Goal: Task Accomplishment & Management: Manage account settings

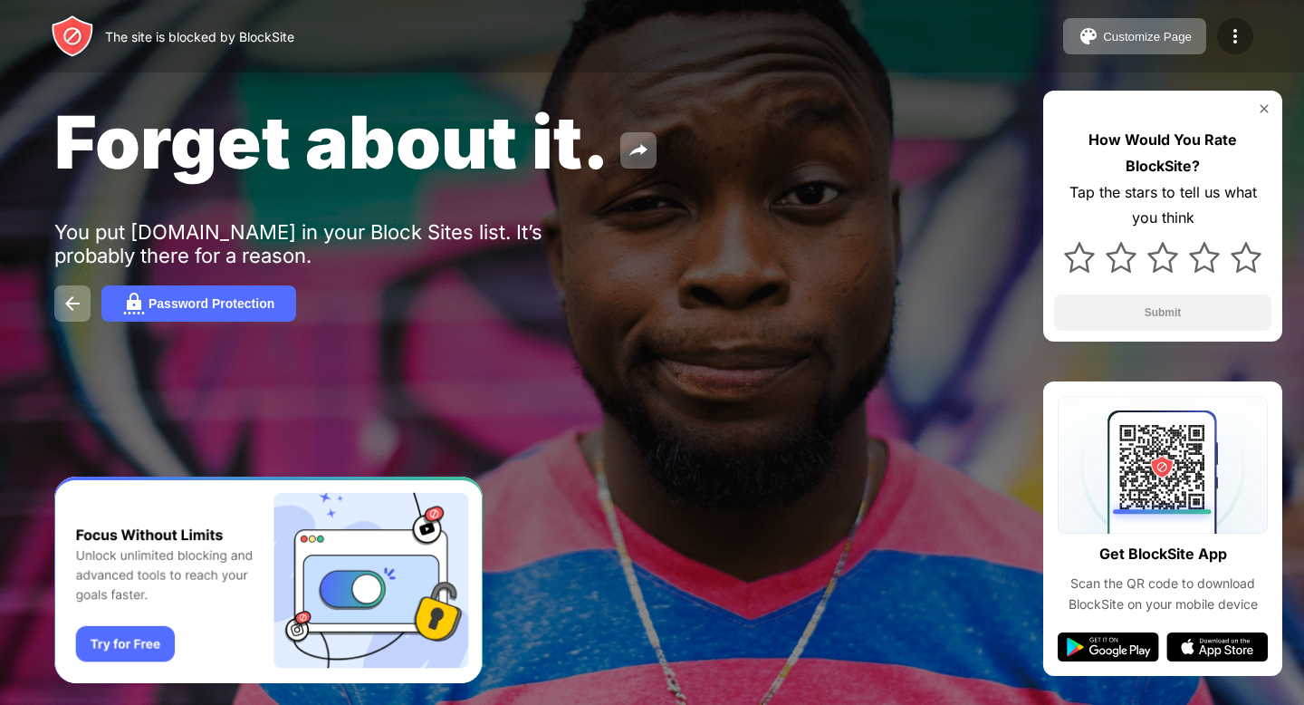
click at [1235, 37] on img at bounding box center [1236, 36] width 22 height 22
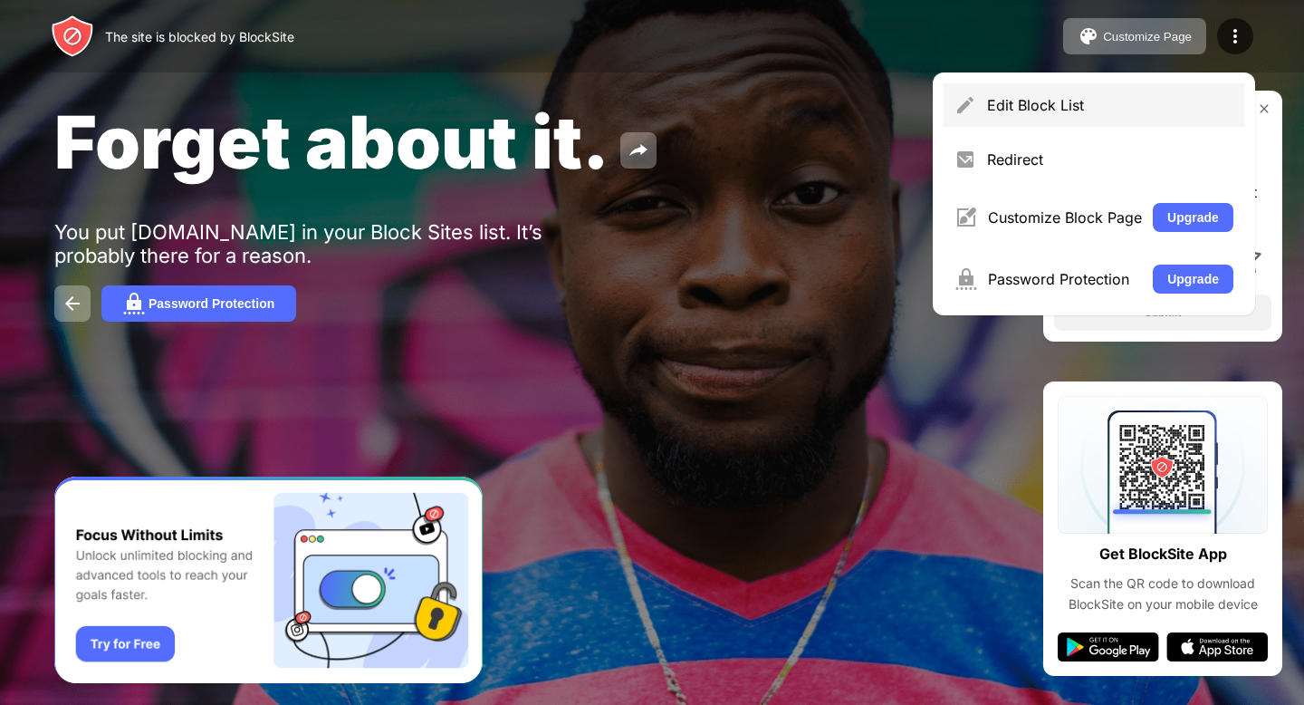
click at [1054, 115] on div "Edit Block List" at bounding box center [1094, 104] width 301 height 43
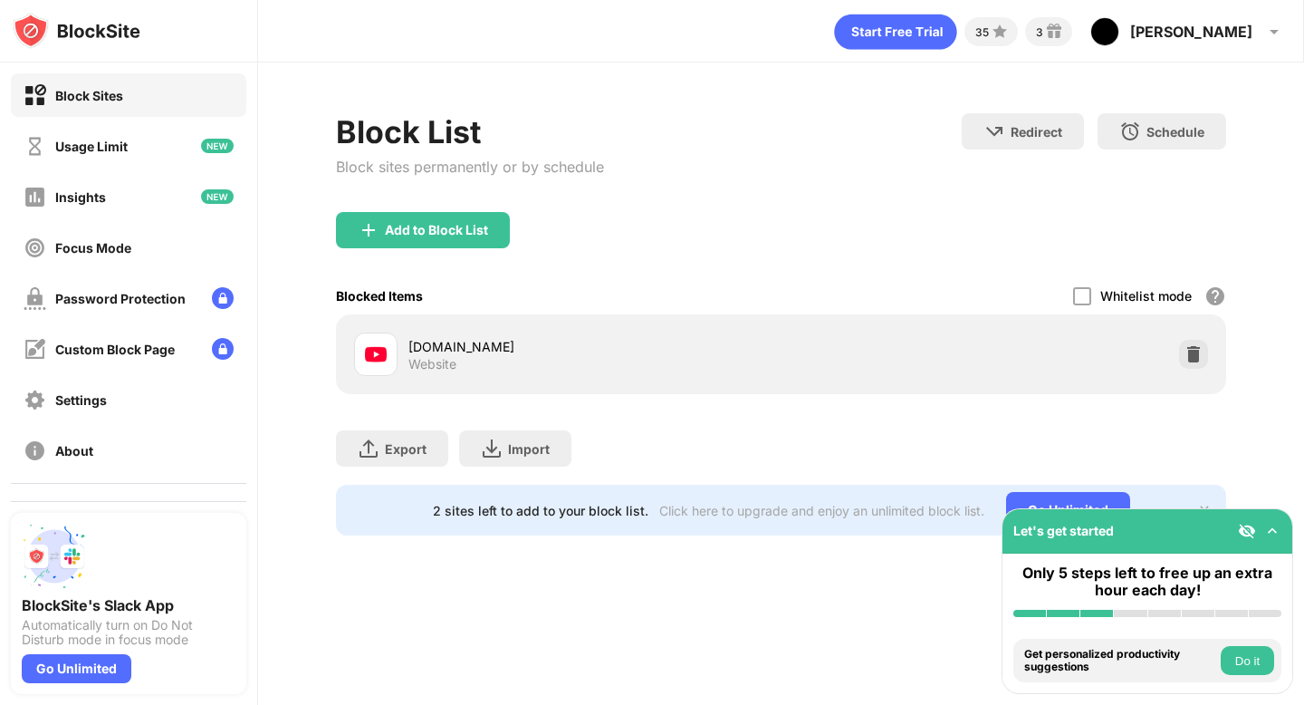
click at [481, 220] on div "Add to Block List" at bounding box center [423, 230] width 174 height 36
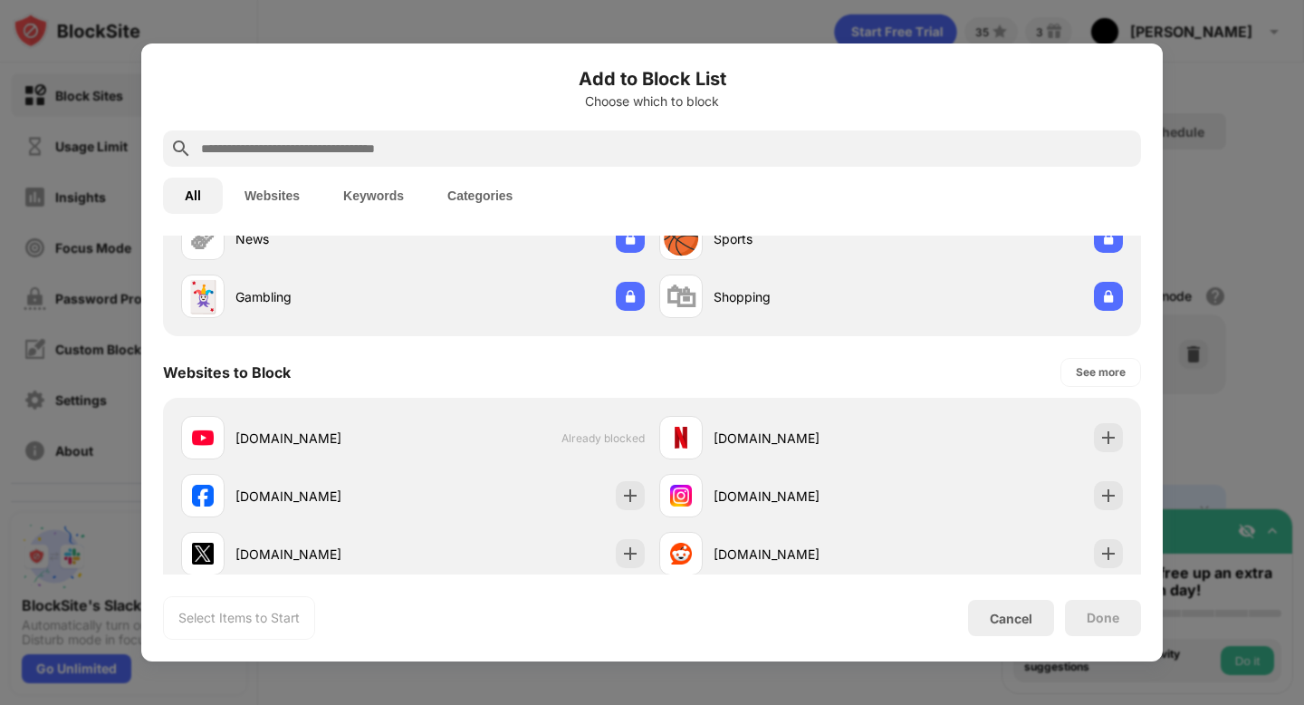
scroll to position [206, 0]
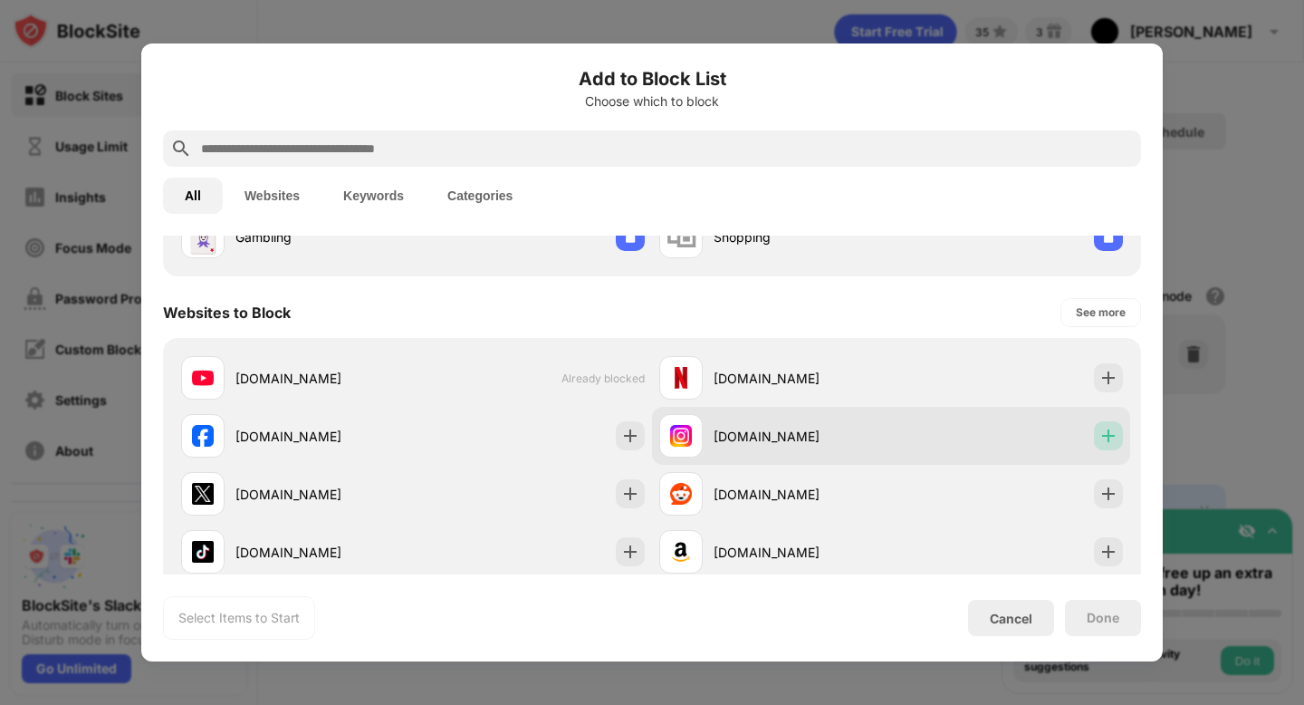
click at [1107, 428] on img at bounding box center [1109, 436] width 18 height 18
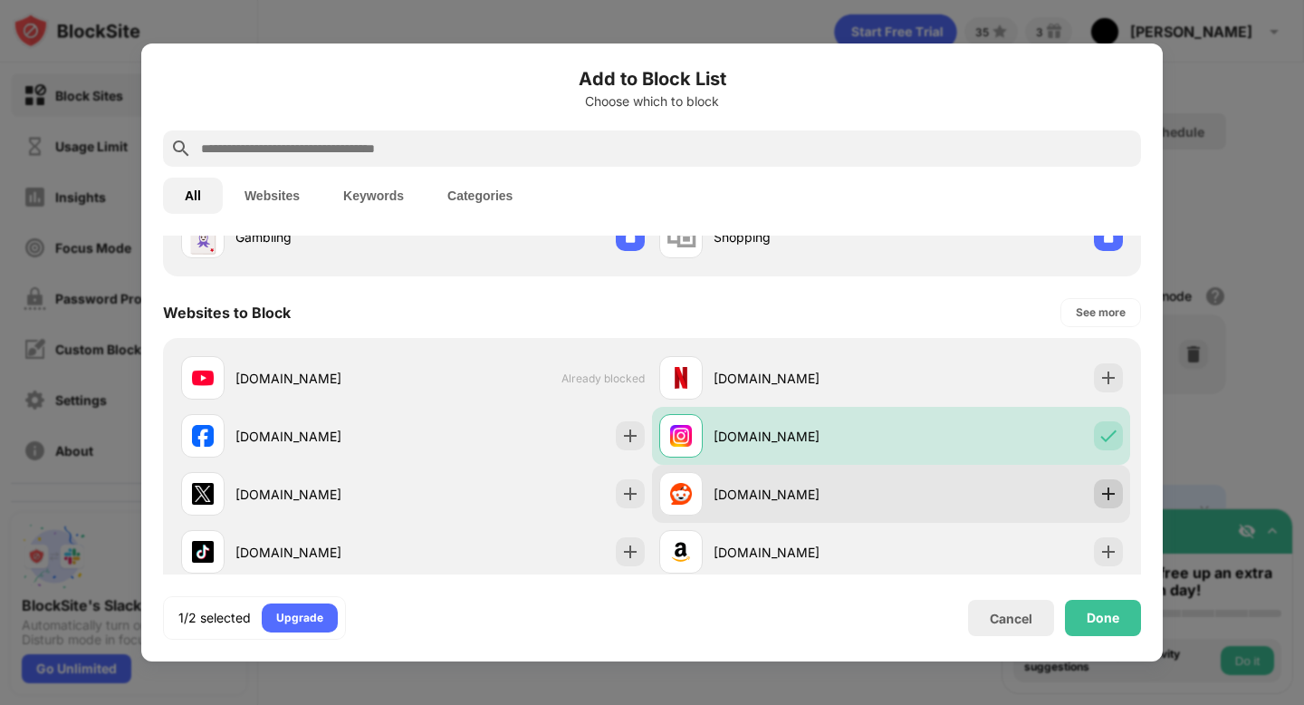
click at [1094, 496] on div at bounding box center [1108, 493] width 29 height 29
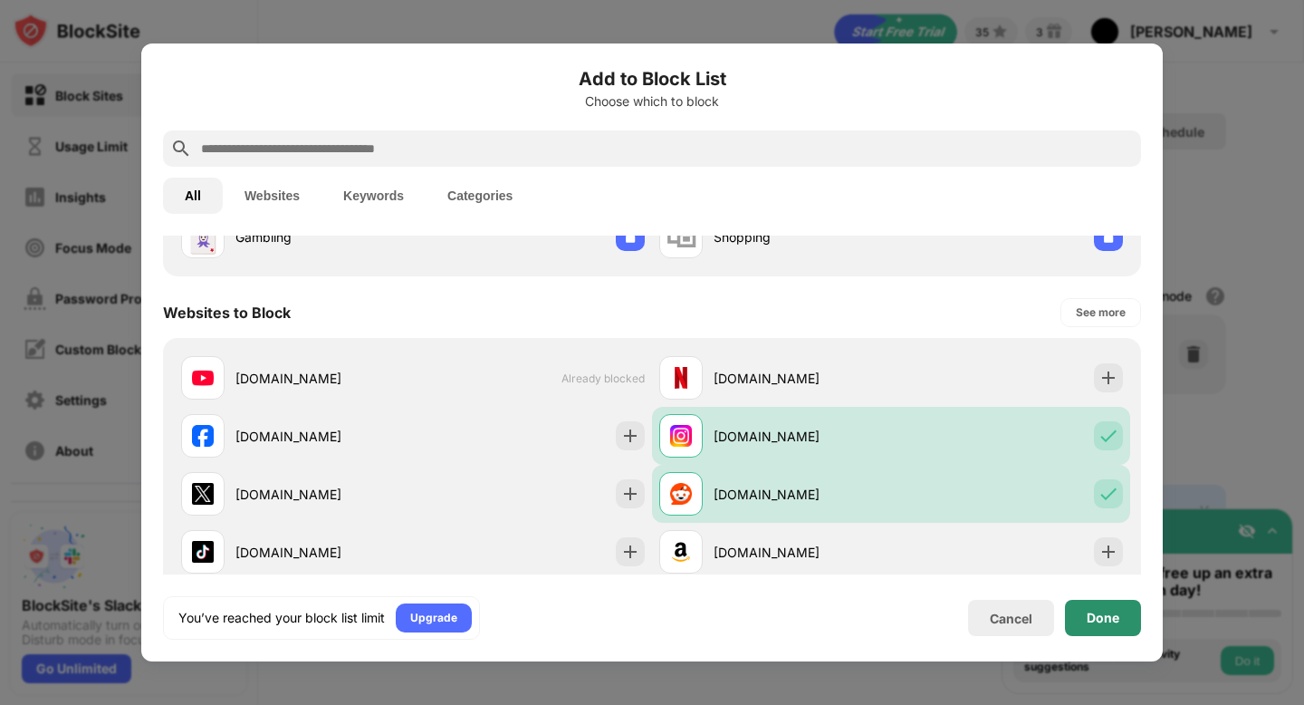
click at [1085, 601] on div "Done" at bounding box center [1103, 618] width 76 height 36
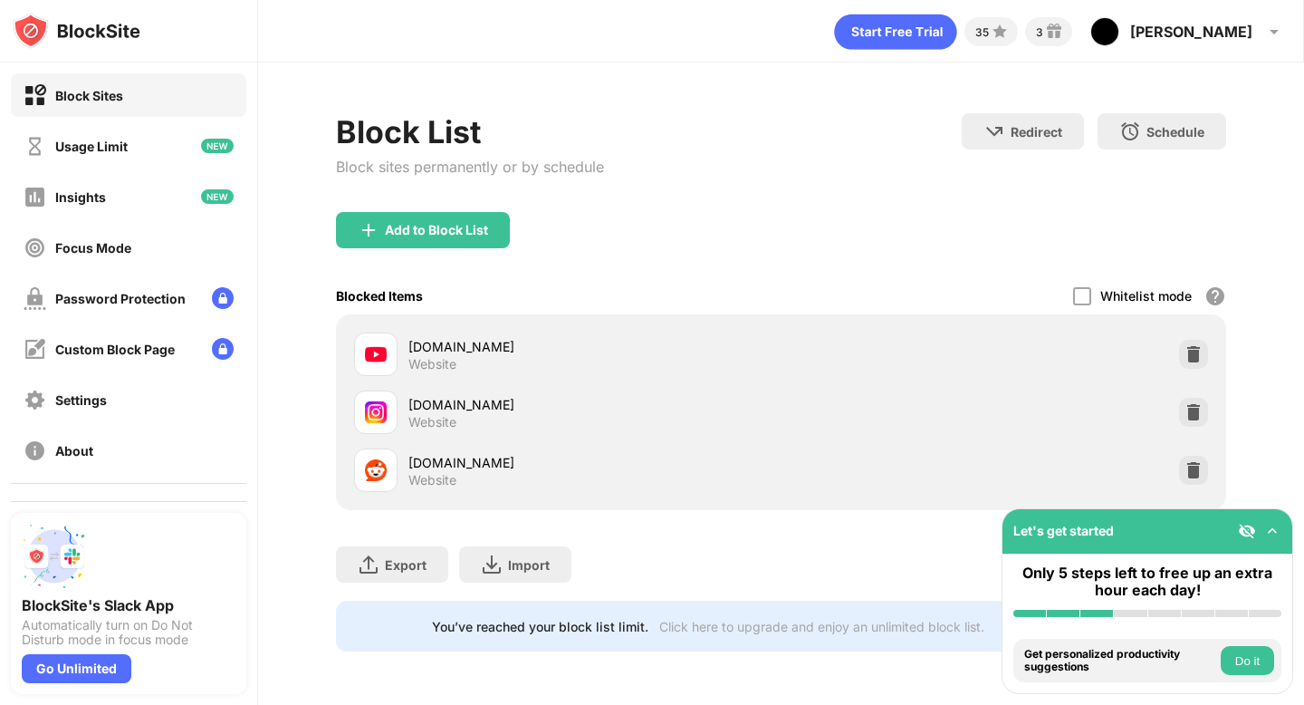
click at [185, 143] on div "Usage Limit" at bounding box center [129, 145] width 236 height 43
